Goal: Task Accomplishment & Management: Use online tool/utility

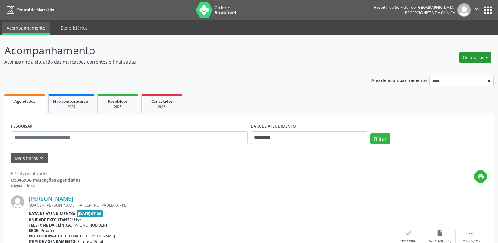
click at [472, 57] on button "Relatórios" at bounding box center [475, 57] width 32 height 11
click at [453, 73] on link "Agendamentos" at bounding box center [458, 71] width 68 height 9
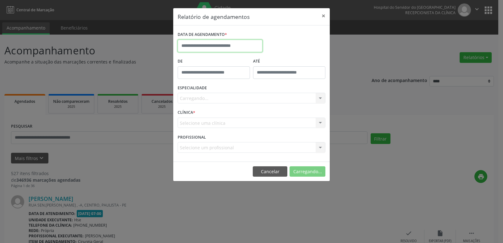
click at [214, 46] on input "text" at bounding box center [219, 46] width 85 height 13
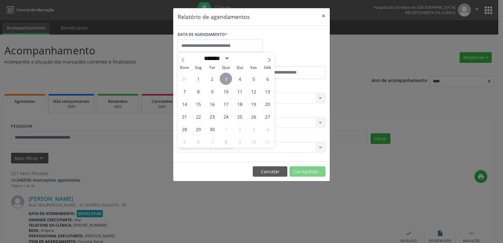
click at [227, 80] on span "3" at bounding box center [226, 79] width 12 height 12
type input "**********"
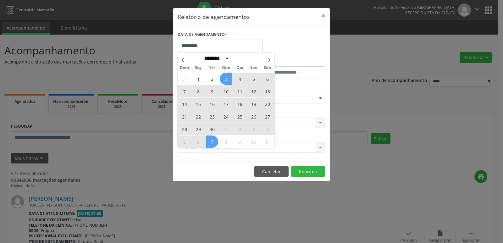
click at [216, 169] on footer "Cancelar Imprimir" at bounding box center [251, 171] width 156 height 20
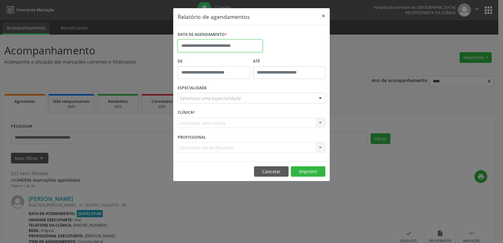
click at [216, 46] on input "text" at bounding box center [219, 46] width 85 height 13
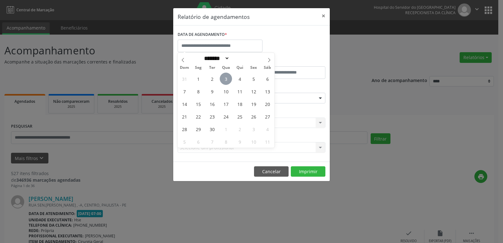
click at [225, 79] on span "3" at bounding box center [226, 79] width 12 height 12
type input "**********"
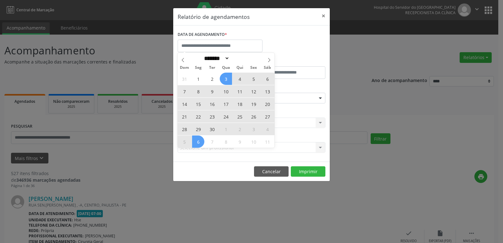
click at [207, 175] on footer "Cancelar Imprimir" at bounding box center [251, 171] width 156 height 20
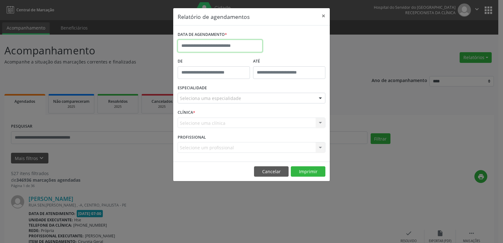
click at [198, 46] on input "text" at bounding box center [219, 46] width 85 height 13
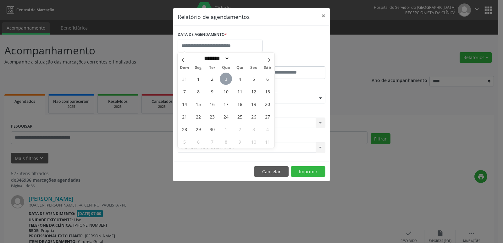
click at [222, 79] on span "3" at bounding box center [226, 79] width 12 height 12
type input "**********"
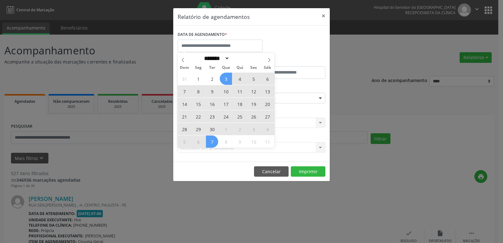
click at [247, 212] on div "Relatório de agendamentos × DATA DE AGENDAMENTO * De ATÉ ESPECIALIDADE Selecion…" at bounding box center [251, 121] width 503 height 243
select select "*"
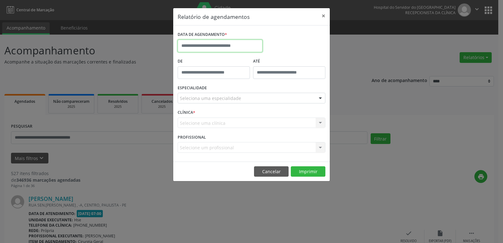
click at [198, 48] on input "text" at bounding box center [219, 46] width 85 height 13
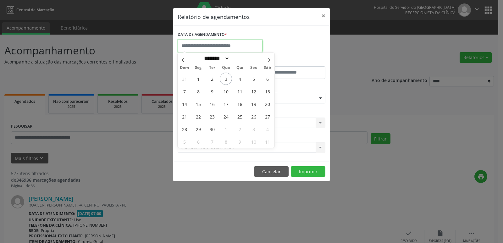
click at [199, 48] on input "text" at bounding box center [219, 46] width 85 height 13
click at [225, 78] on span "3" at bounding box center [226, 79] width 12 height 12
type input "**********"
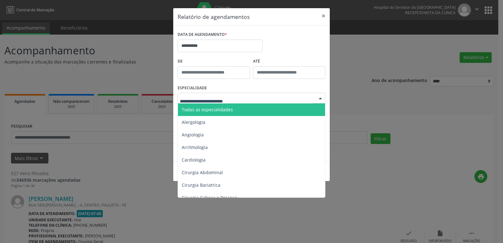
click at [215, 112] on span "Todas as especialidades" at bounding box center [207, 109] width 51 height 6
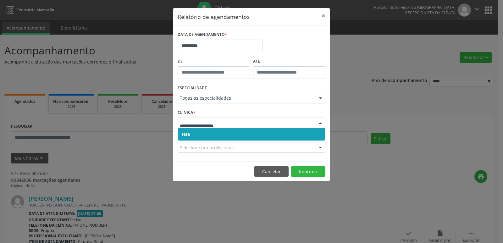
click at [199, 121] on input "text" at bounding box center [246, 126] width 133 height 13
click at [210, 136] on span "Hse" at bounding box center [251, 134] width 147 height 13
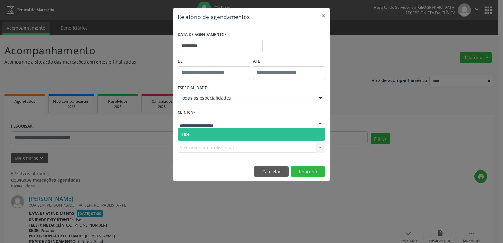
click at [207, 136] on span "Hse" at bounding box center [251, 134] width 147 height 13
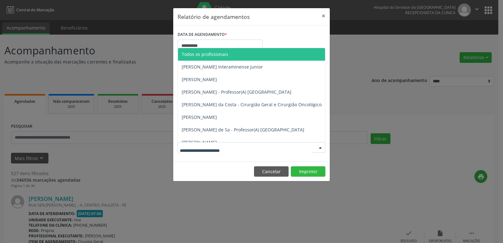
click at [213, 55] on span "Todos os profissionais" at bounding box center [205, 54] width 46 height 6
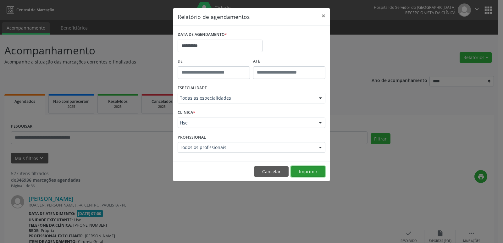
click at [307, 172] on button "Imprimir" at bounding box center [308, 171] width 35 height 11
